Goal: Check status: Check status

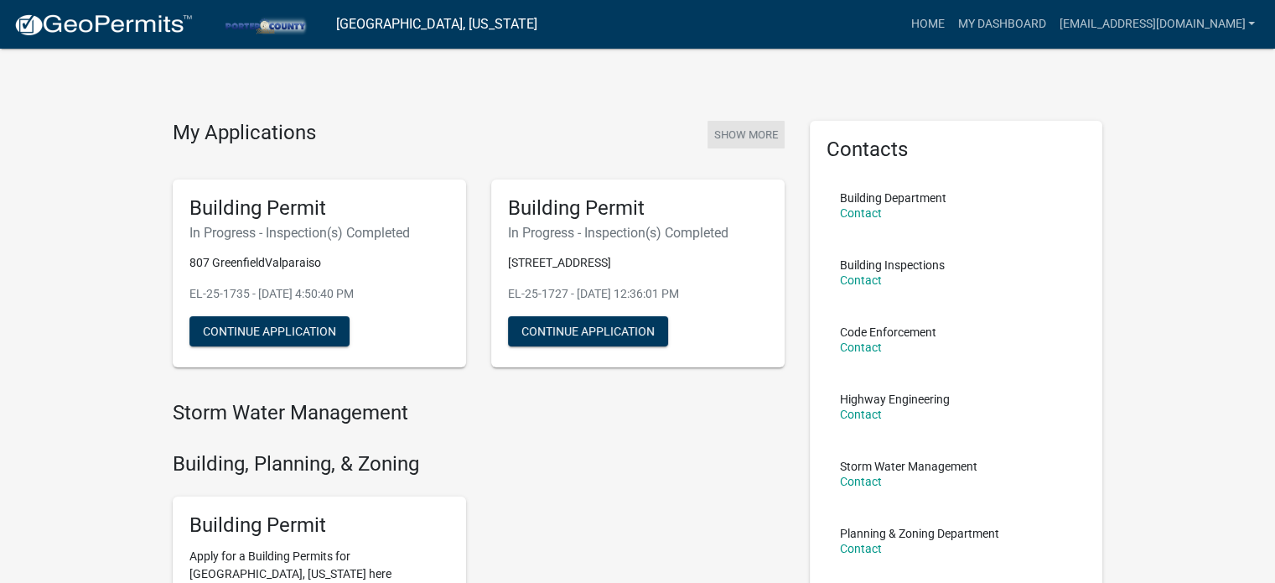
click at [762, 130] on button "Show More" at bounding box center [746, 135] width 77 height 28
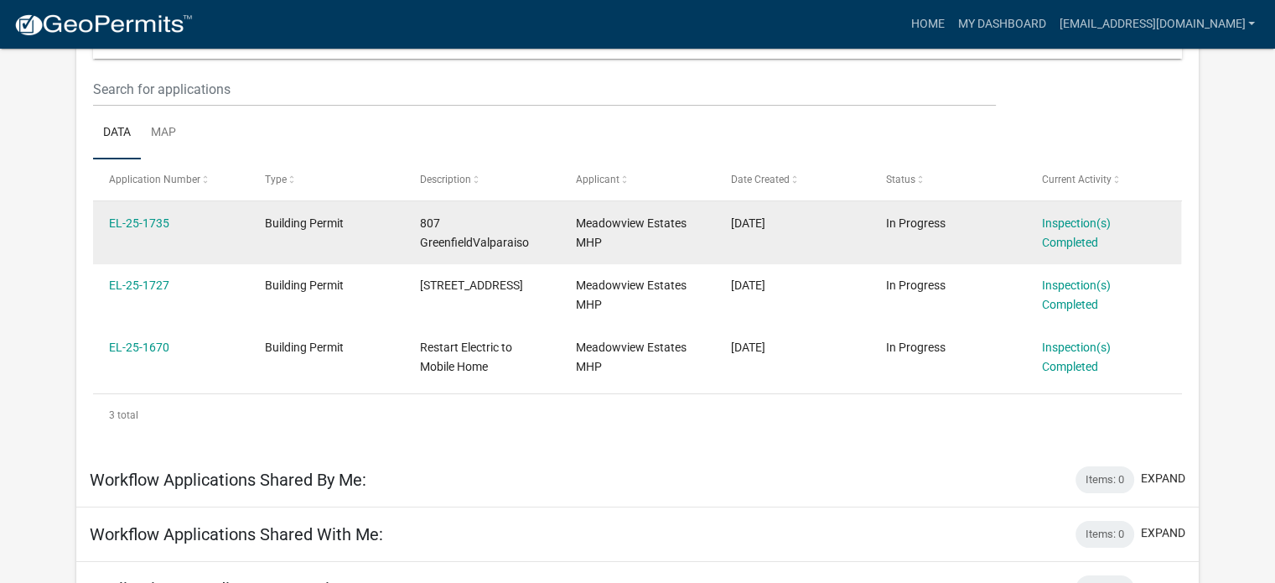
scroll to position [168, 0]
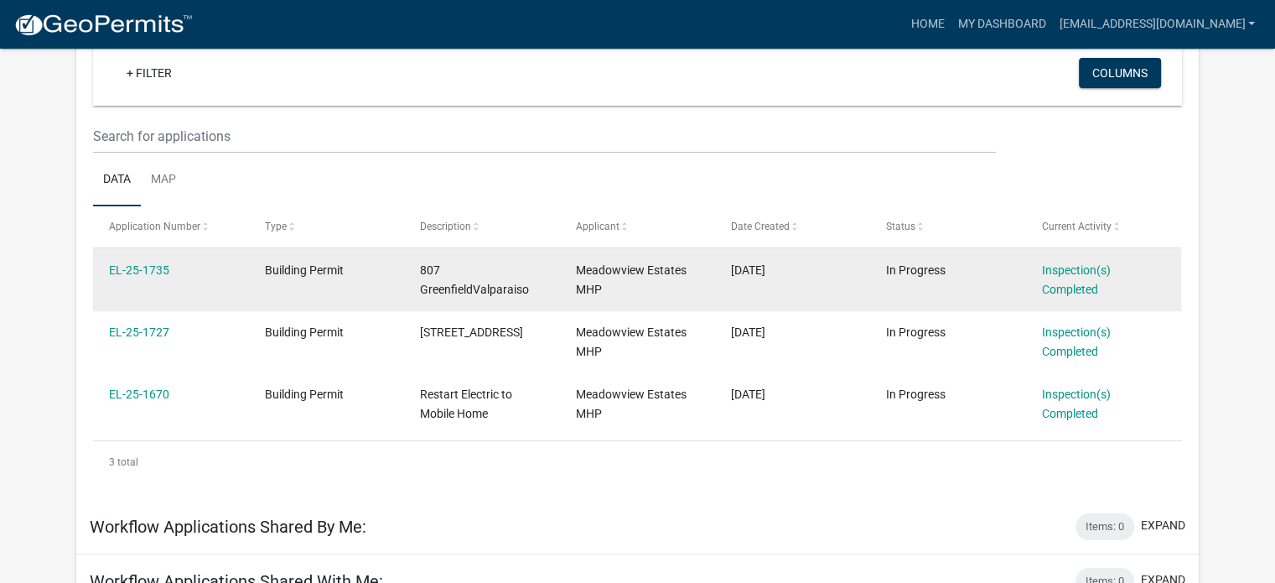
click at [636, 291] on div "Meadowview Estates MHP" at bounding box center [637, 280] width 123 height 39
click at [1051, 290] on link "Inspection(s) Completed" at bounding box center [1076, 279] width 69 height 33
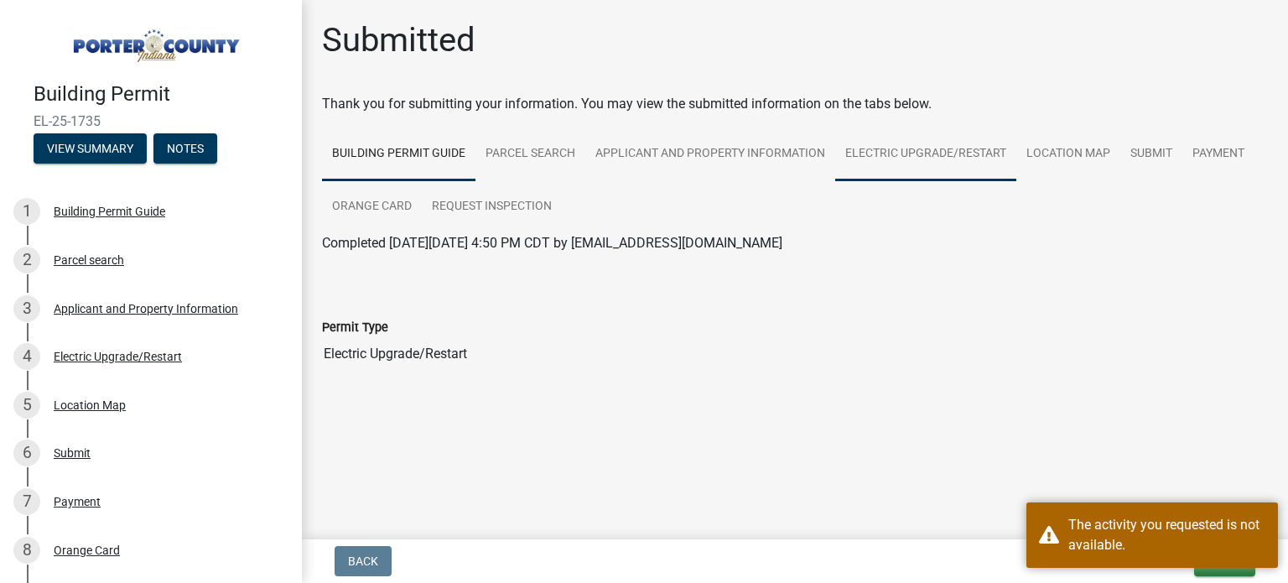
click at [909, 157] on link "Electric Upgrade/Restart" at bounding box center [925, 154] width 181 height 54
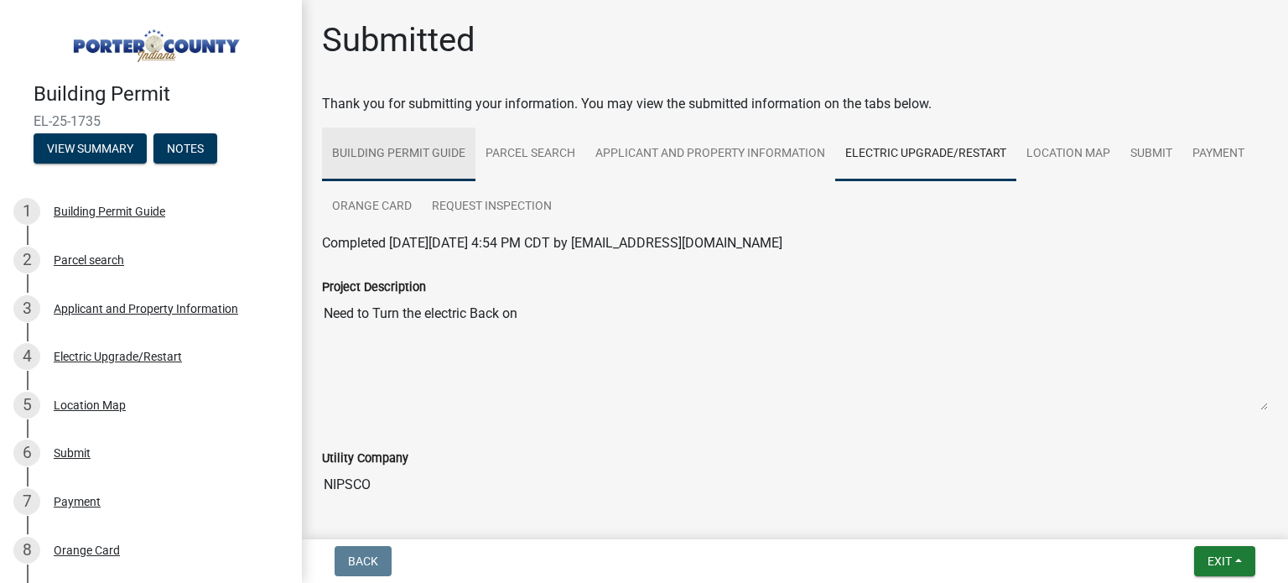
click at [409, 155] on link "Building Permit Guide" at bounding box center [398, 154] width 153 height 54
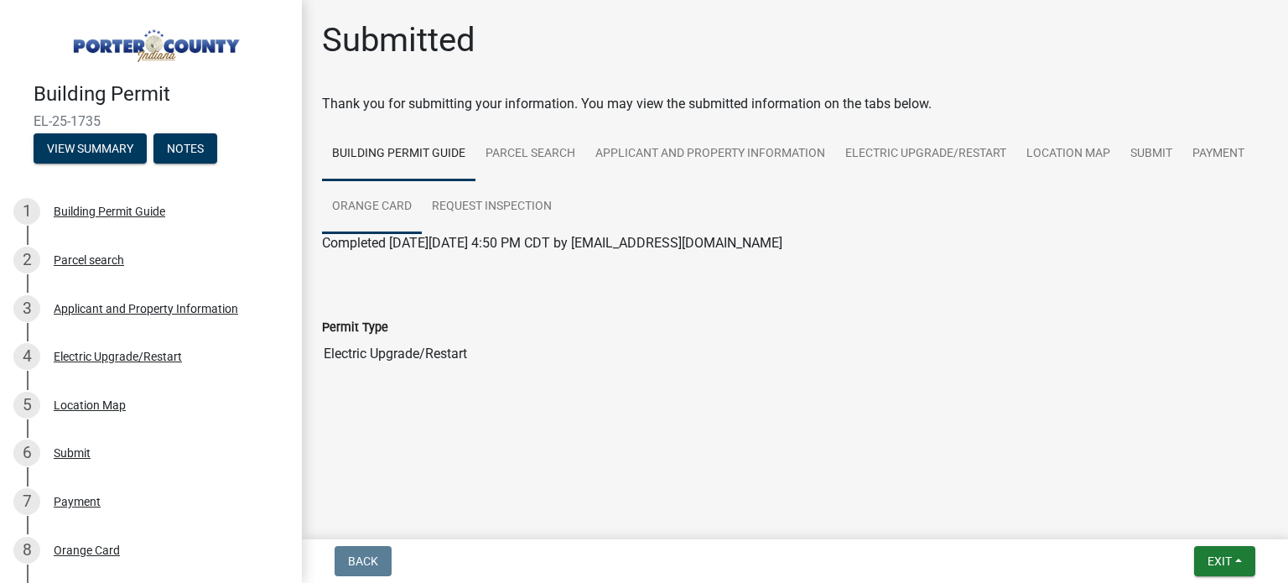
click at [356, 198] on link "Orange Card" at bounding box center [372, 207] width 100 height 54
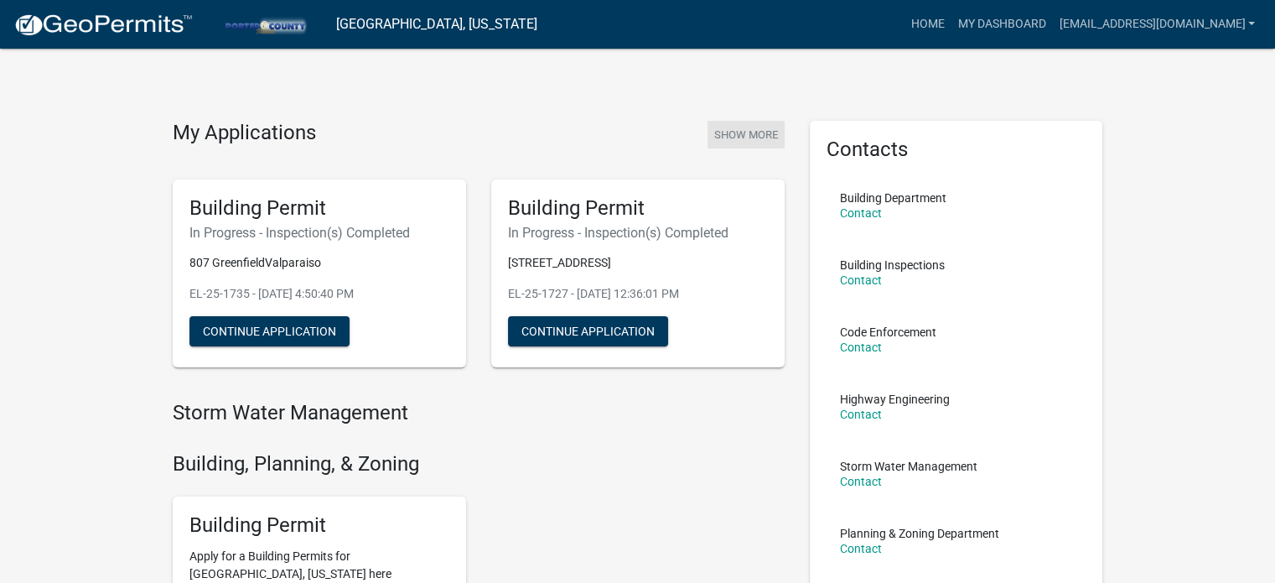
click at [740, 133] on button "Show More" at bounding box center [746, 135] width 77 height 28
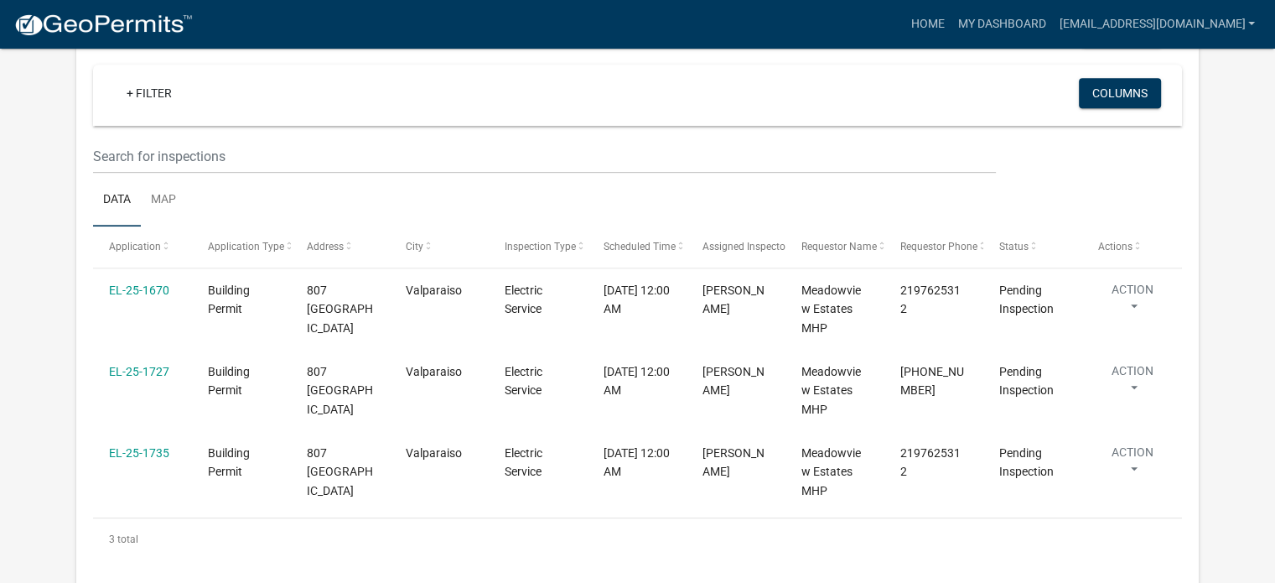
scroll to position [911, 0]
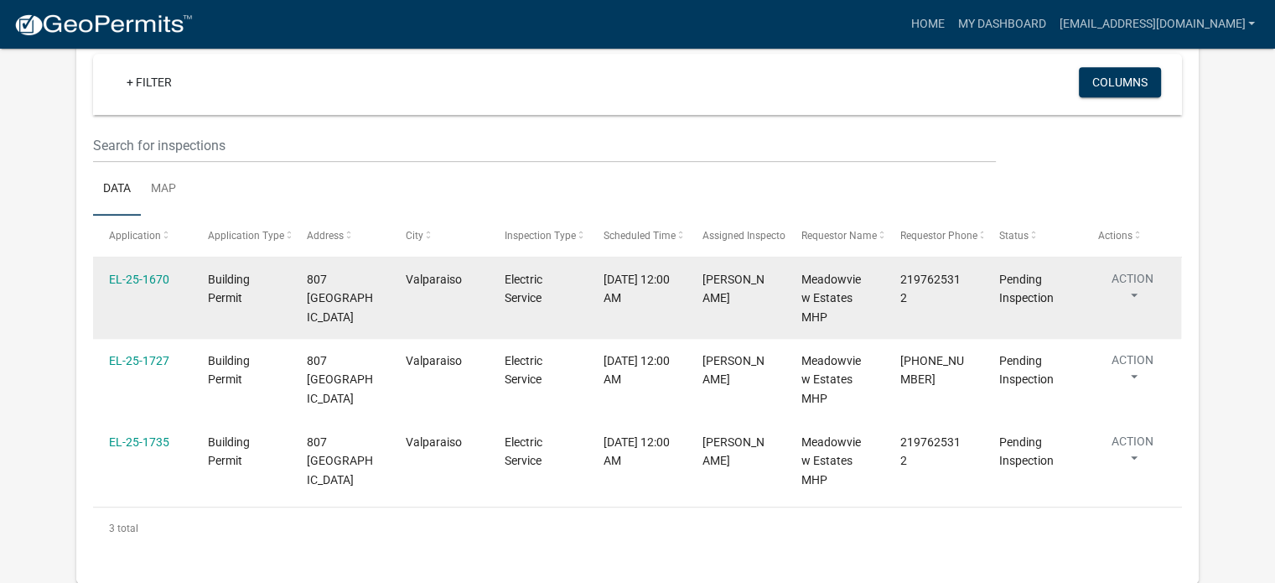
click at [1138, 290] on button "Action" at bounding box center [1132, 291] width 69 height 42
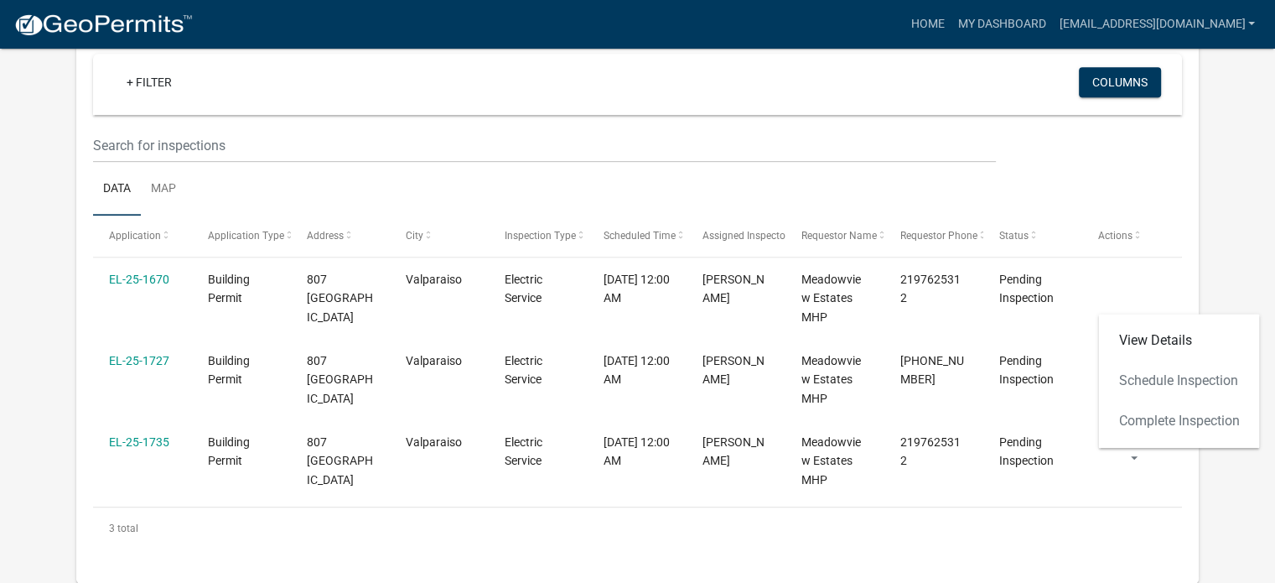
click at [1164, 420] on div "View Details Schedule Inspection Complete Inspection" at bounding box center [1178, 381] width 161 height 134
click at [1167, 418] on div "View Details Schedule Inspection Complete Inspection" at bounding box center [1178, 381] width 161 height 134
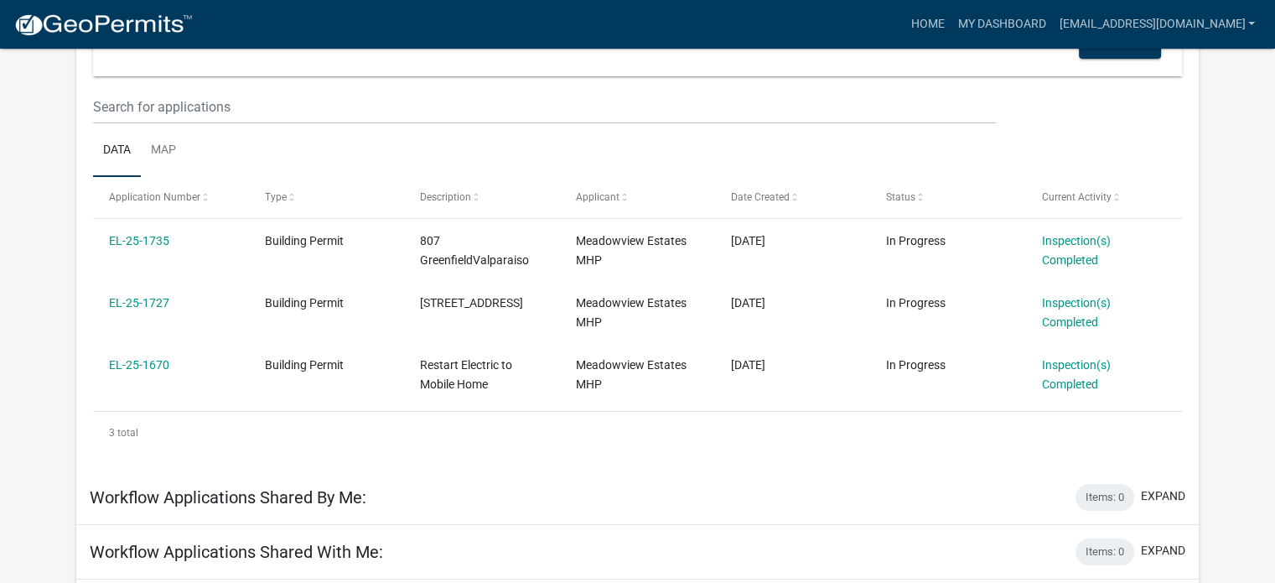
scroll to position [168, 0]
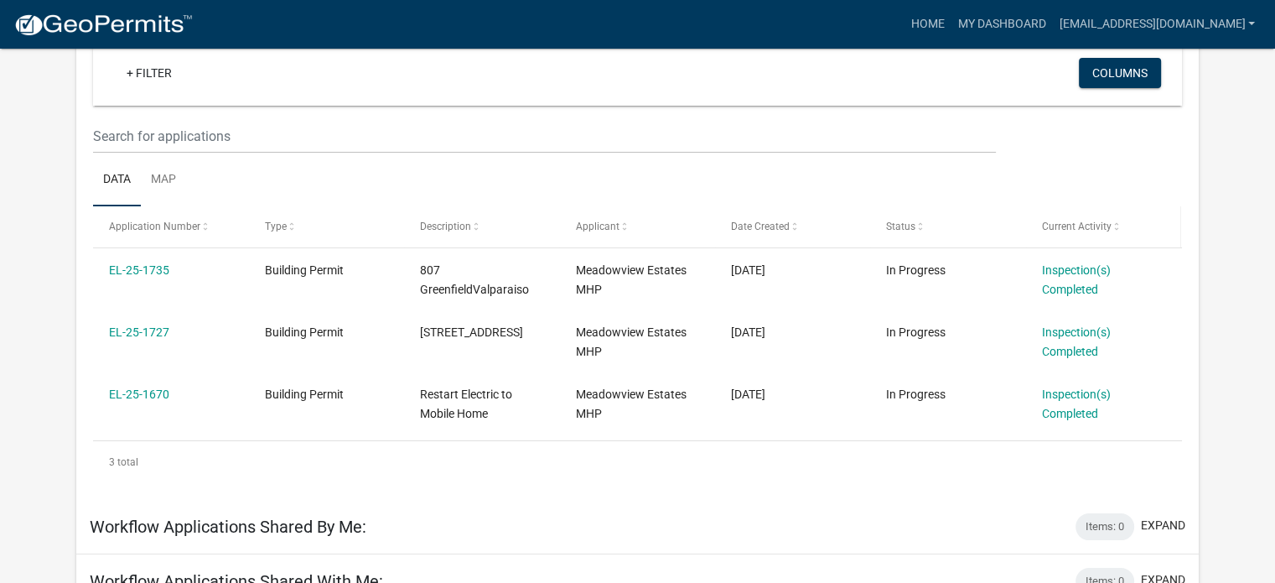
click at [1113, 227] on span at bounding box center [1117, 227] width 10 height 12
